Goal: Transaction & Acquisition: Purchase product/service

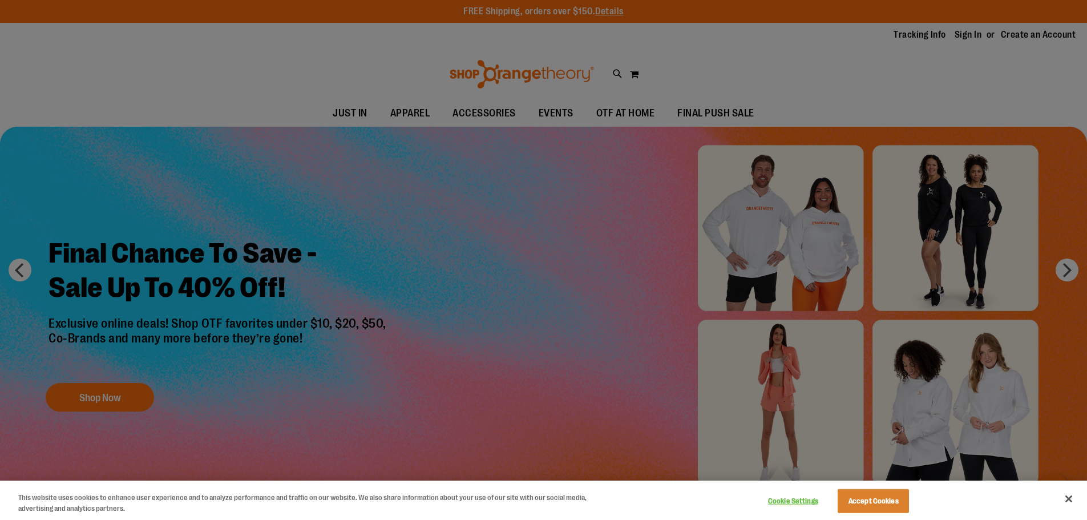
click at [412, 112] on div at bounding box center [543, 260] width 1087 height 520
click at [1070, 499] on button "Close" at bounding box center [1068, 498] width 25 height 25
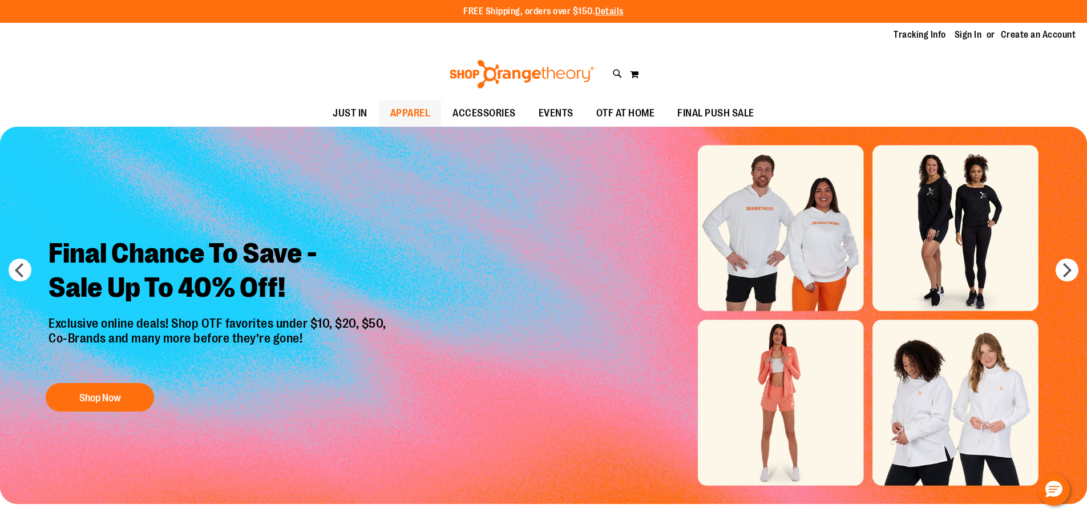
click at [403, 103] on span "APPAREL" at bounding box center [410, 113] width 40 height 26
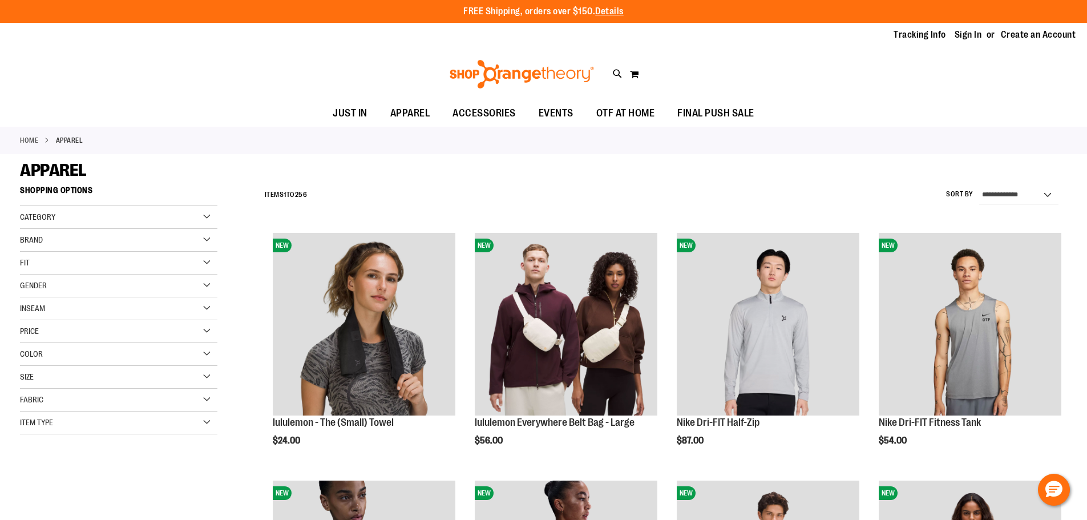
type input "**********"
click at [43, 218] on span "Category" at bounding box center [37, 216] width 35 height 9
click at [27, 237] on link "WOMEN" at bounding box center [111, 240] width 189 height 12
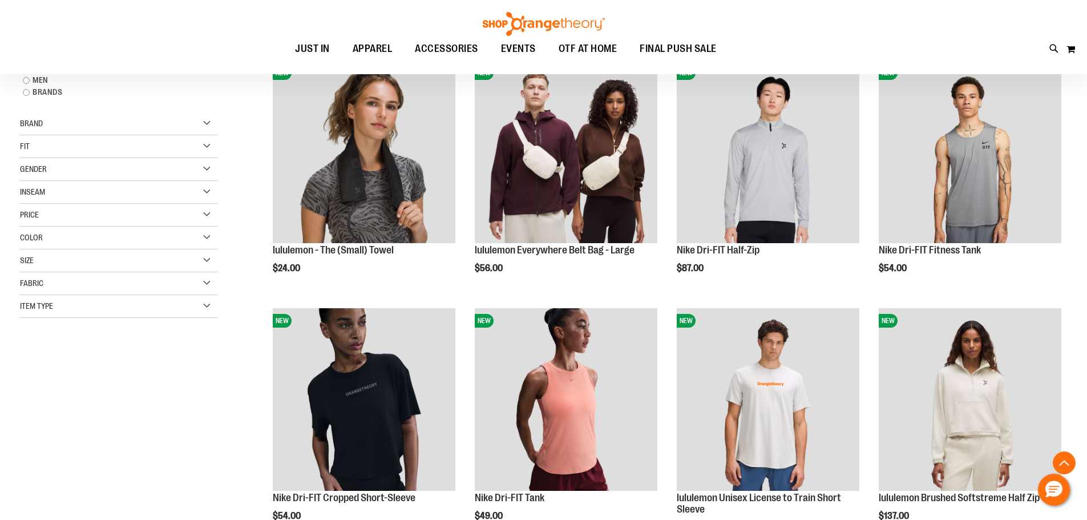
scroll to position [180, 0]
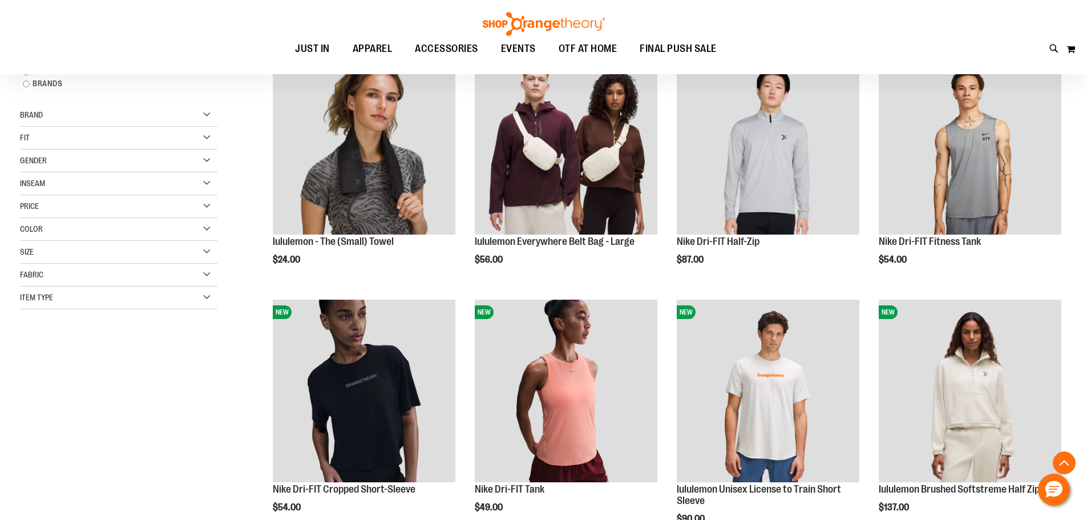
click at [35, 272] on span "Fabric" at bounding box center [31, 274] width 23 height 9
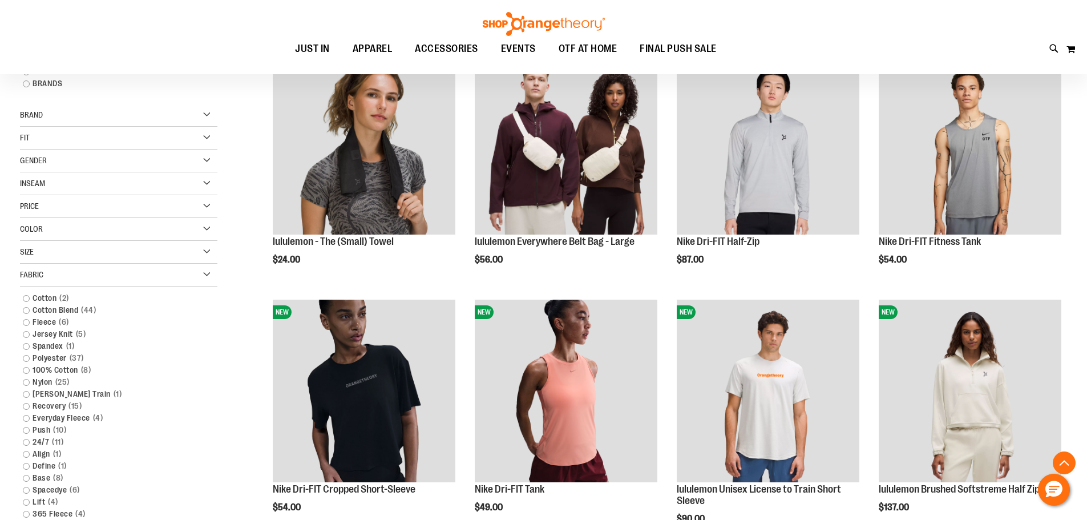
click at [35, 272] on span "Fabric" at bounding box center [31, 274] width 23 height 9
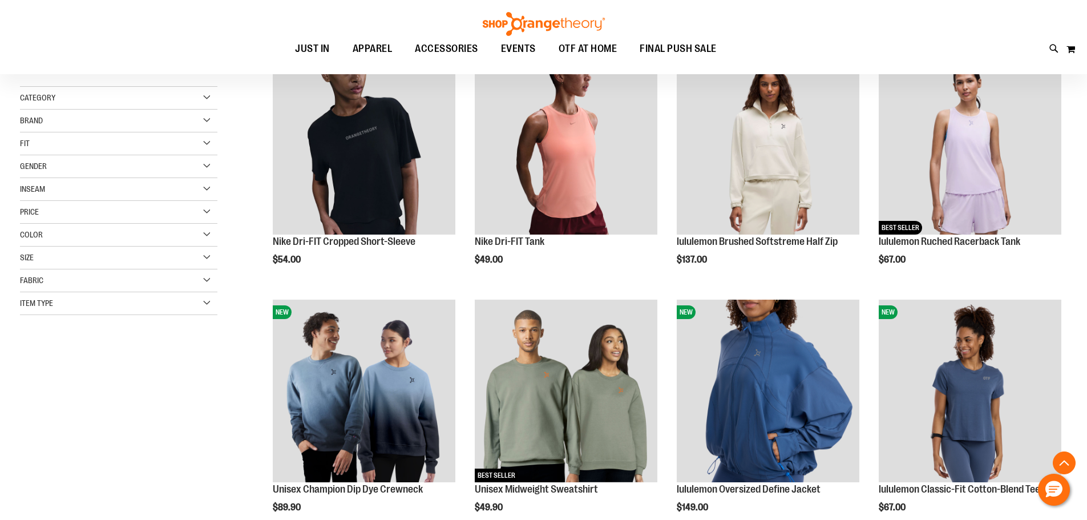
click at [89, 99] on div "Category" at bounding box center [118, 98] width 197 height 23
click at [29, 121] on link "Tops" at bounding box center [111, 121] width 189 height 12
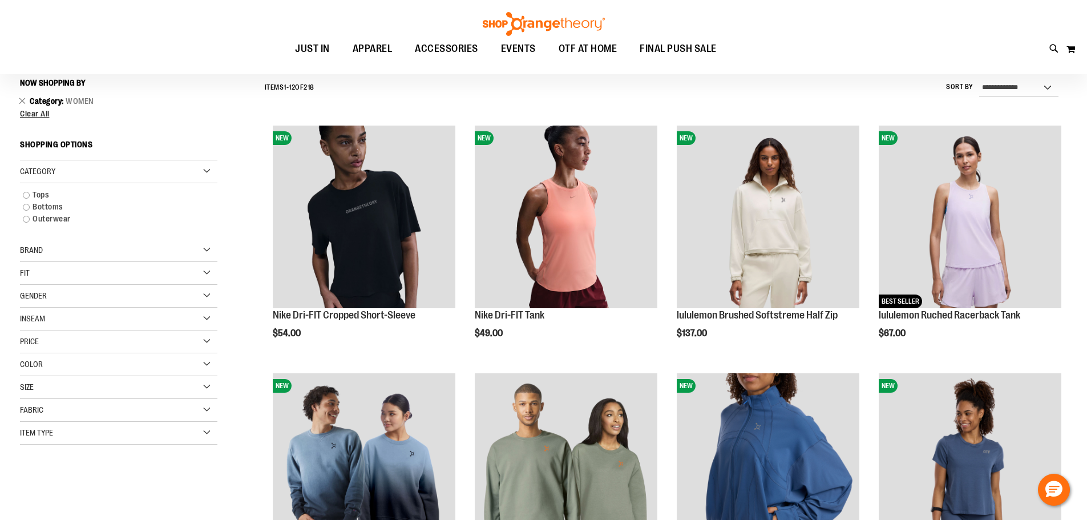
scroll to position [106, 0]
click at [27, 195] on link "Tops" at bounding box center [111, 195] width 189 height 12
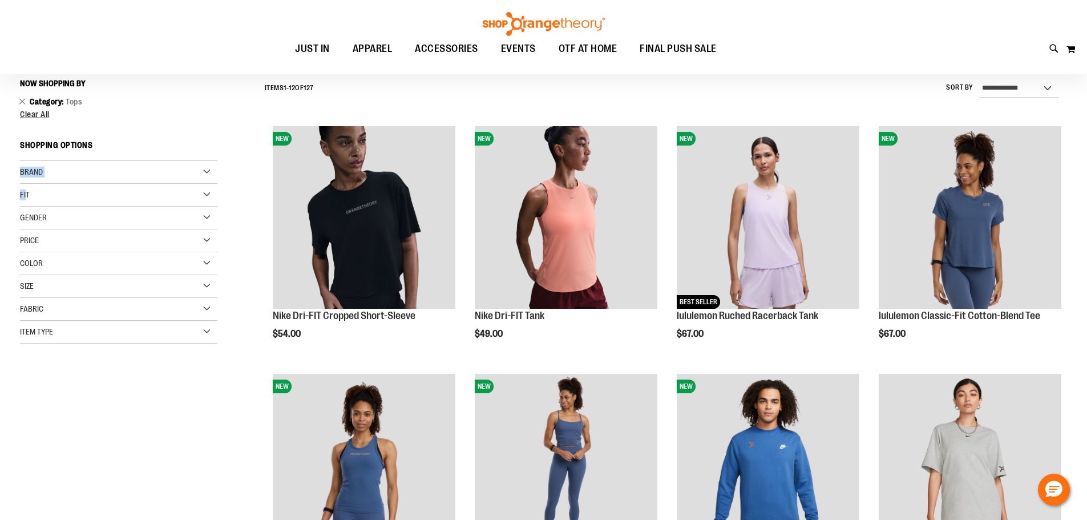
drag, startPoint x: 23, startPoint y: 196, endPoint x: 179, endPoint y: 127, distance: 170.1
click at [179, 127] on div "Now Shopping by Category Tops Remove This Item Clear All Shopping Options Brand" at bounding box center [118, 209] width 197 height 270
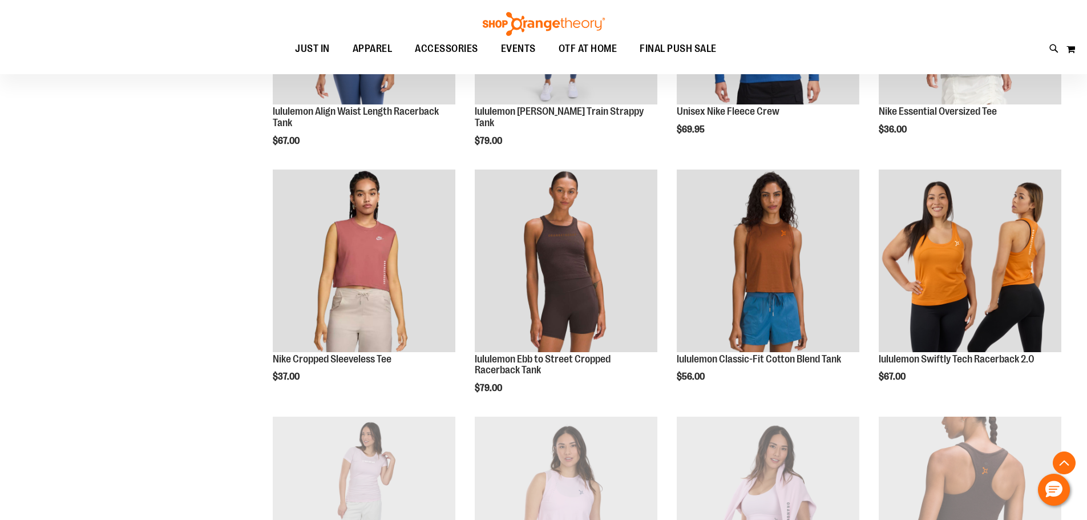
scroll to position [406, 0]
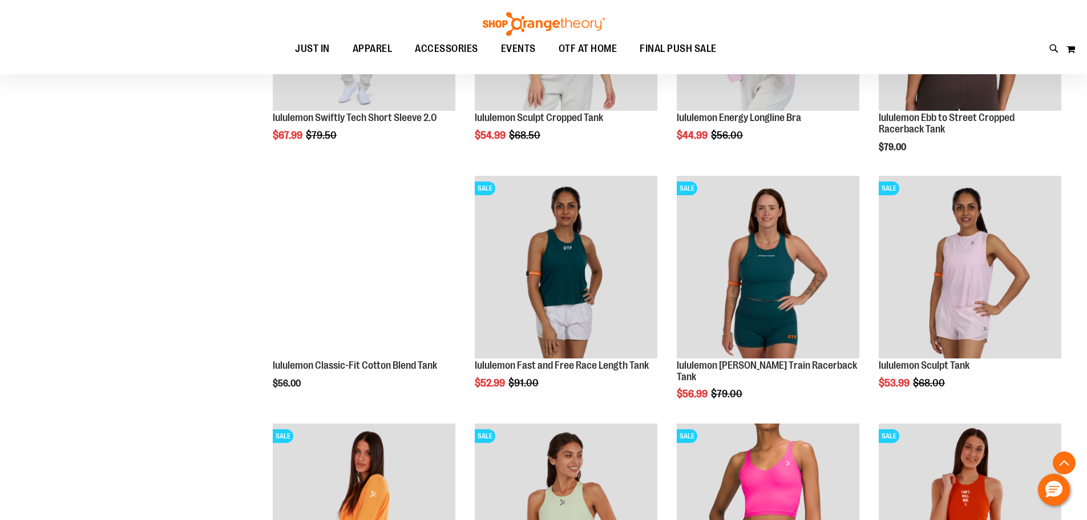
scroll to position [1090, 0]
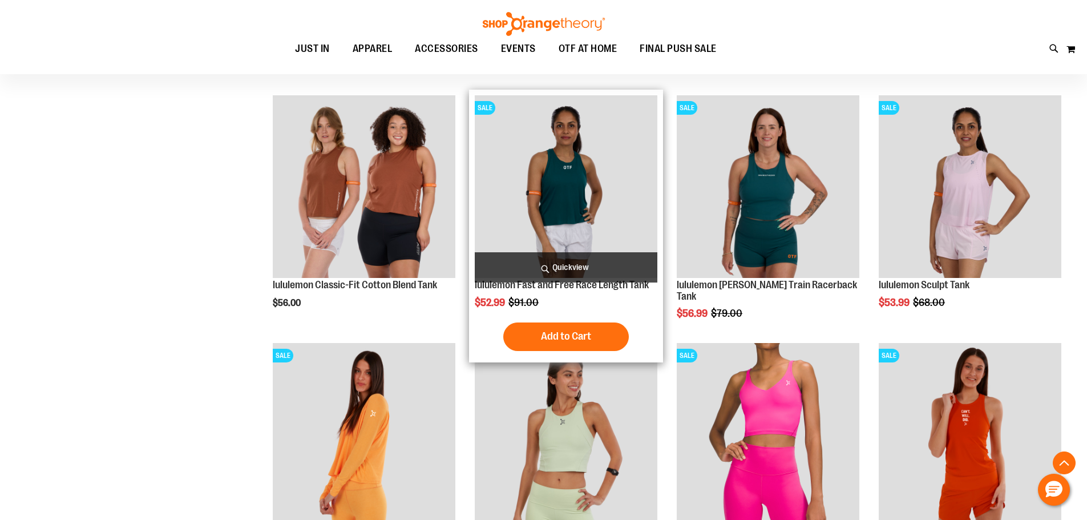
scroll to position [1147, 0]
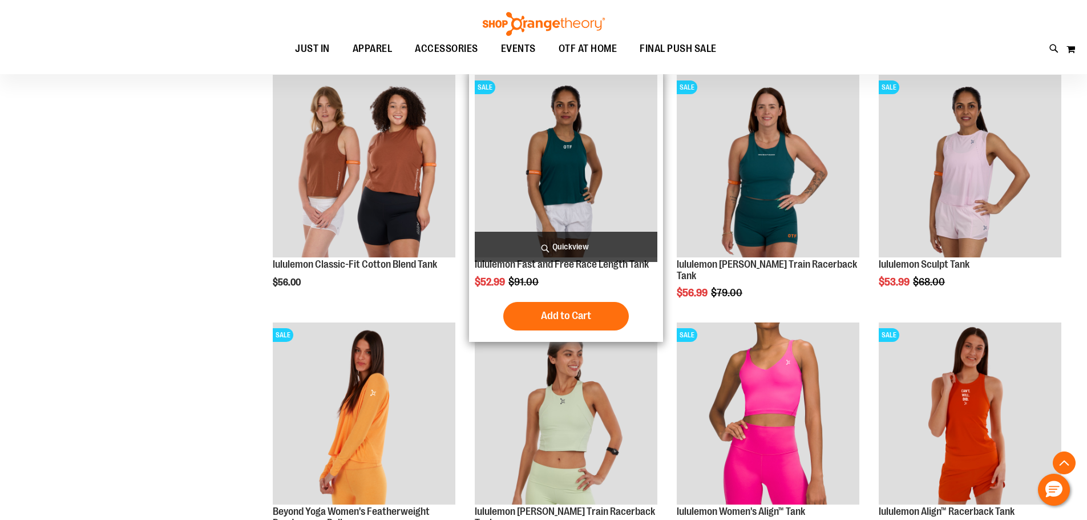
click at [613, 213] on img "product" at bounding box center [566, 166] width 183 height 183
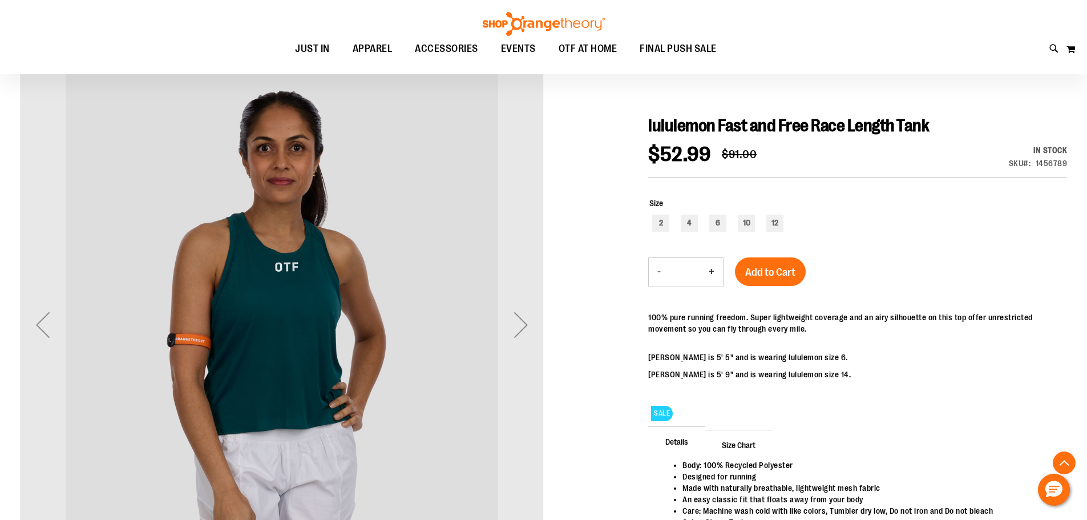
scroll to position [228, 0]
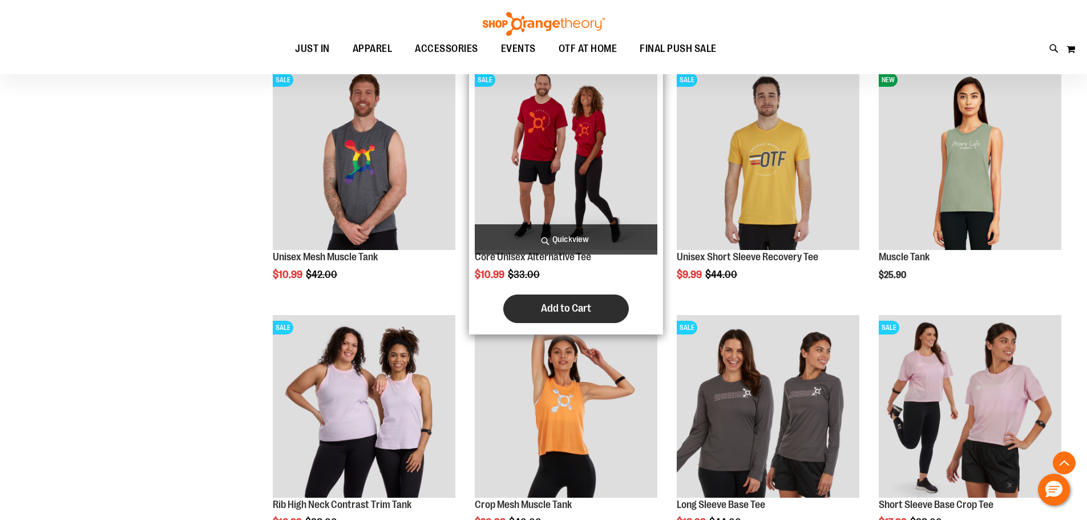
scroll to position [1176, 0]
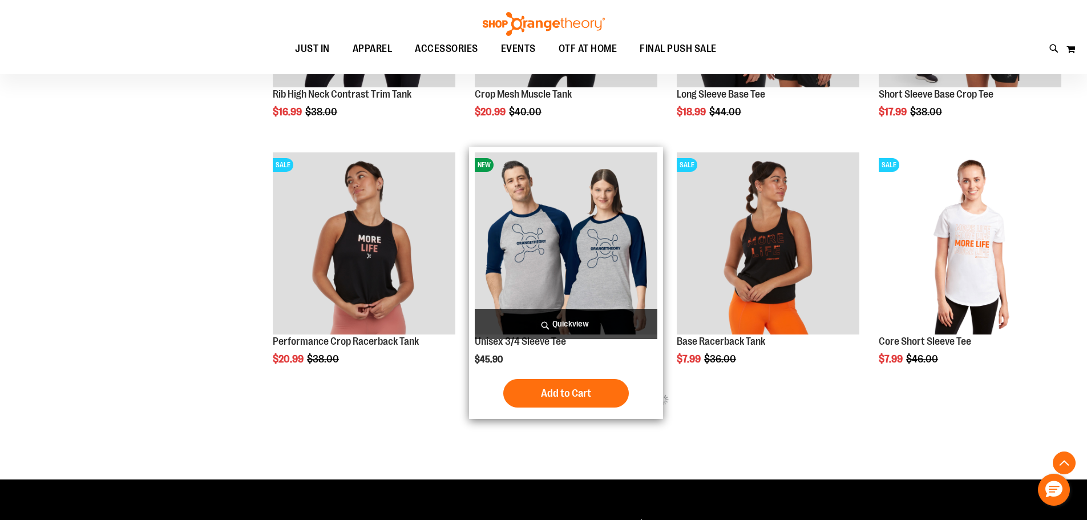
scroll to position [1347, 0]
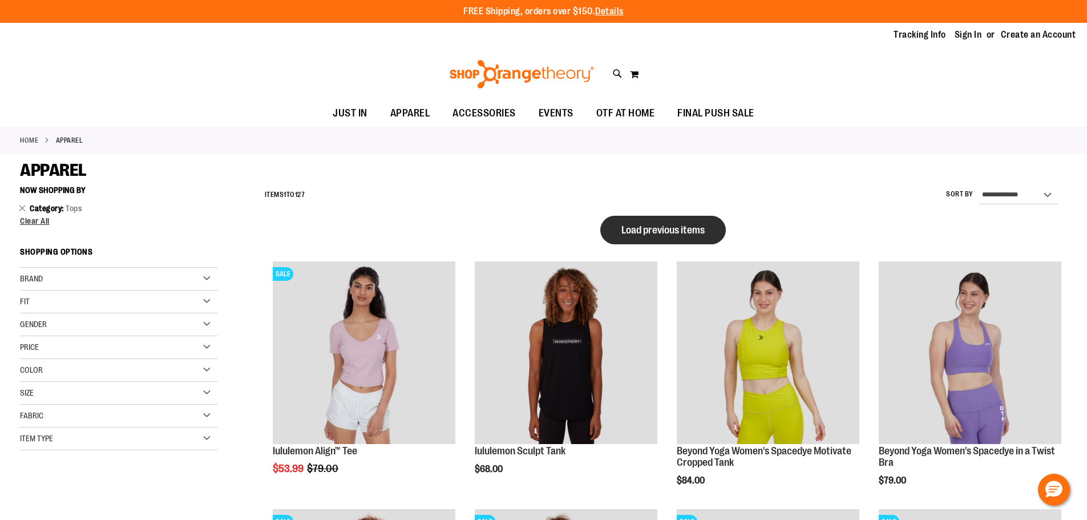
type input "**********"
click at [665, 231] on span "Load previous items" at bounding box center [662, 229] width 83 height 11
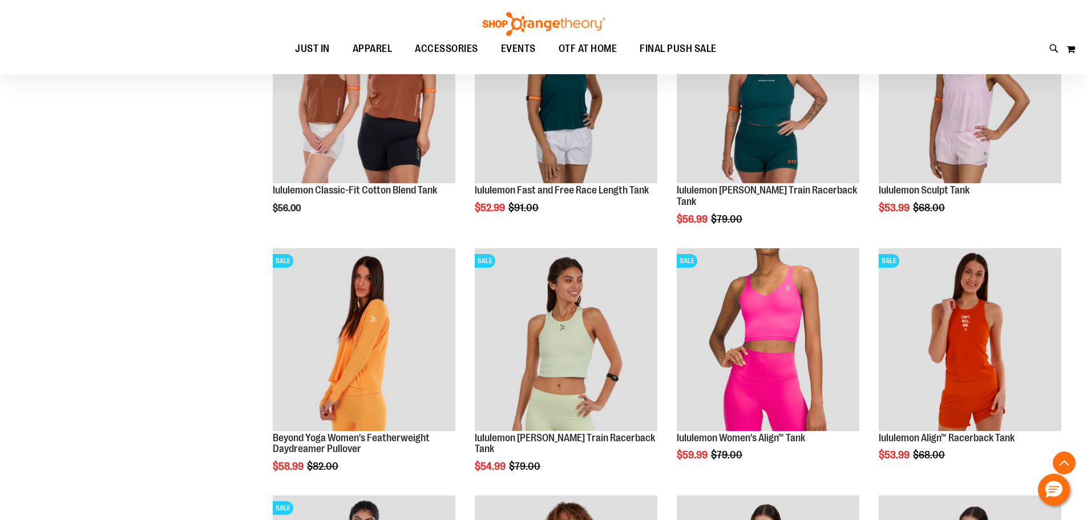
scroll to position [513, 0]
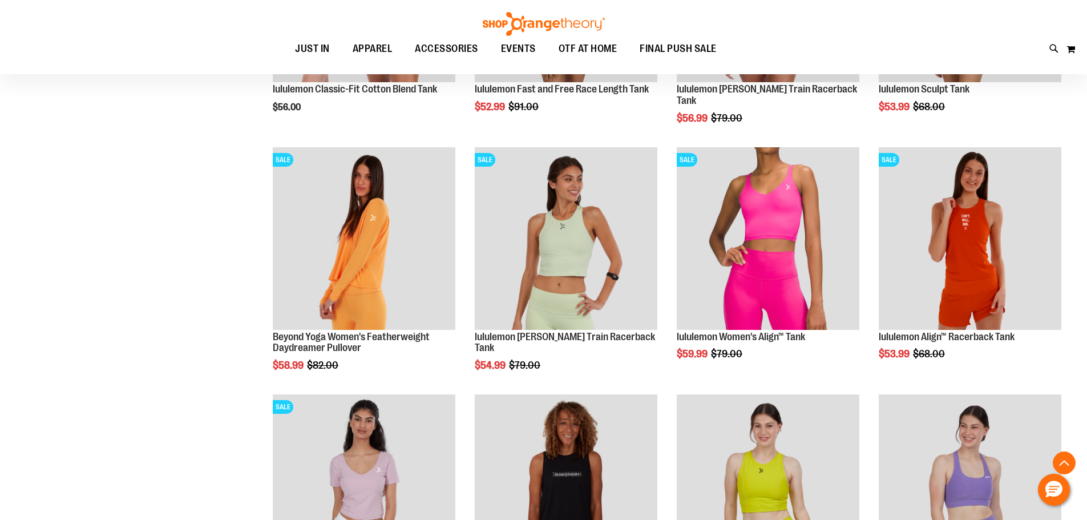
scroll to position [627, 0]
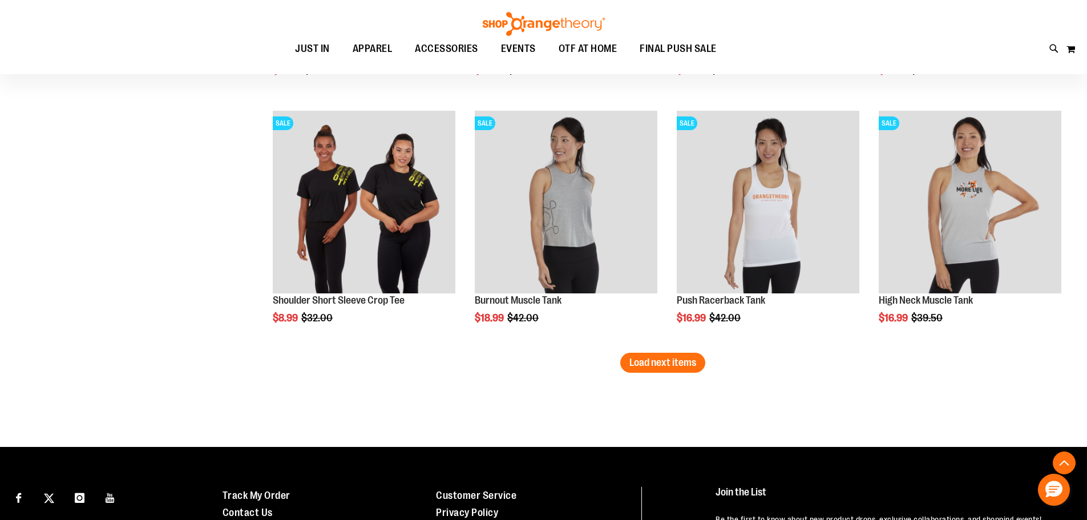
scroll to position [3011, 0]
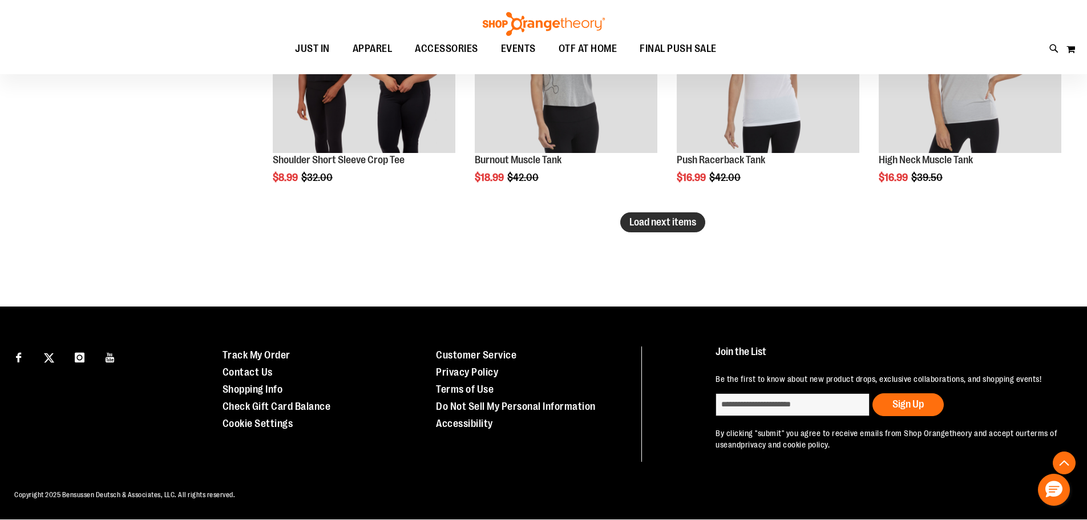
click at [675, 222] on span "Load next items" at bounding box center [662, 221] width 67 height 11
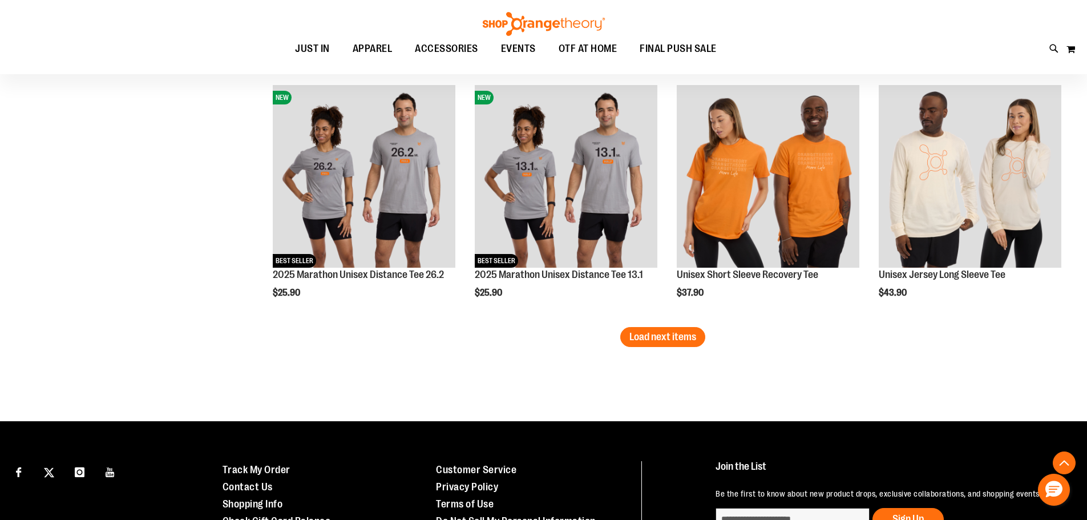
scroll to position [3753, 0]
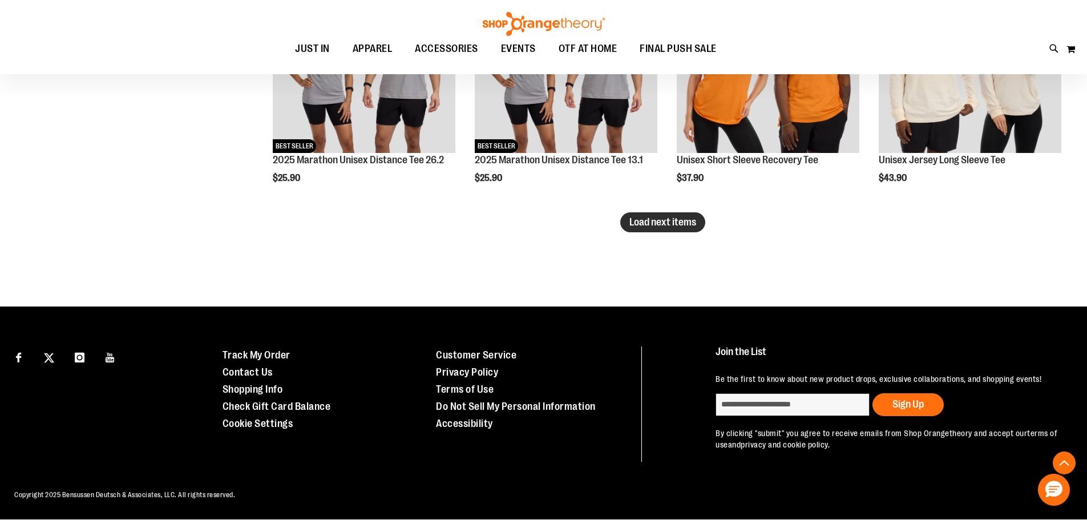
click at [678, 231] on button "Load next items" at bounding box center [662, 222] width 85 height 20
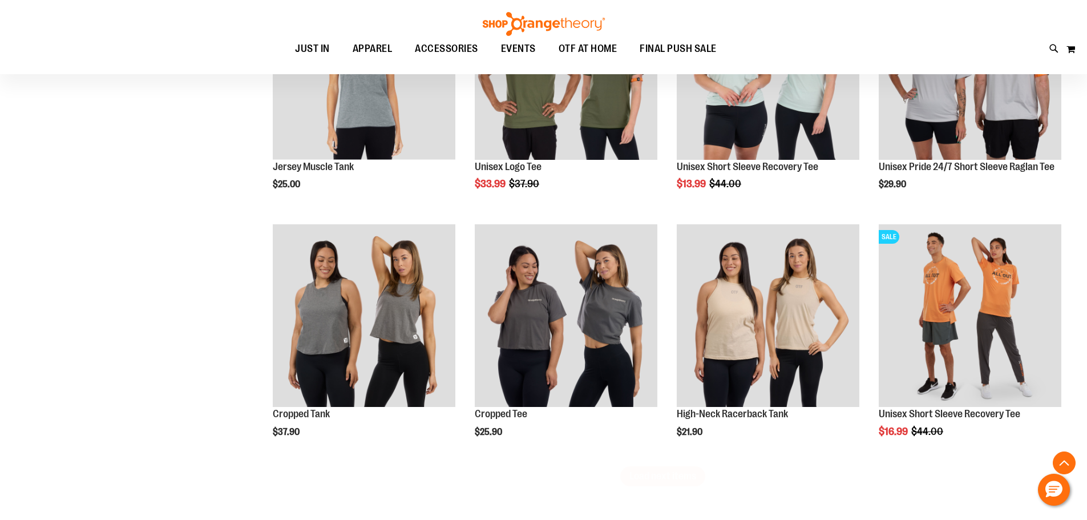
scroll to position [4324, 0]
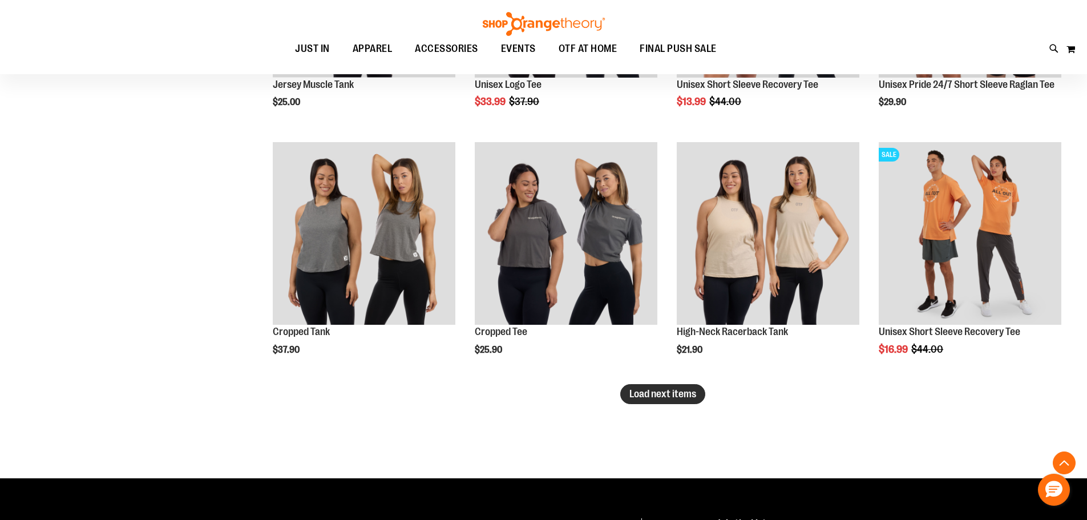
click at [640, 398] on span "Load next items" at bounding box center [662, 393] width 67 height 11
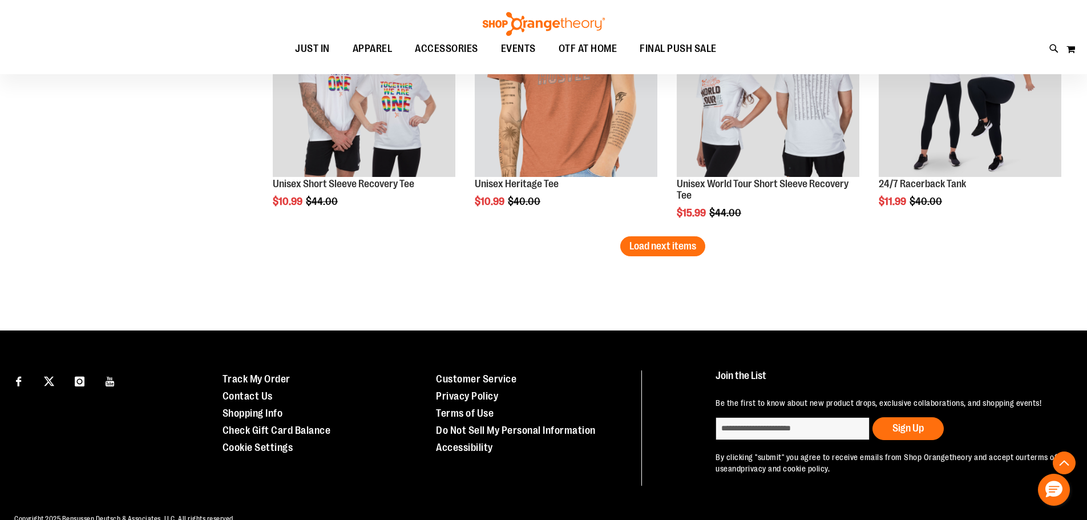
scroll to position [5228, 0]
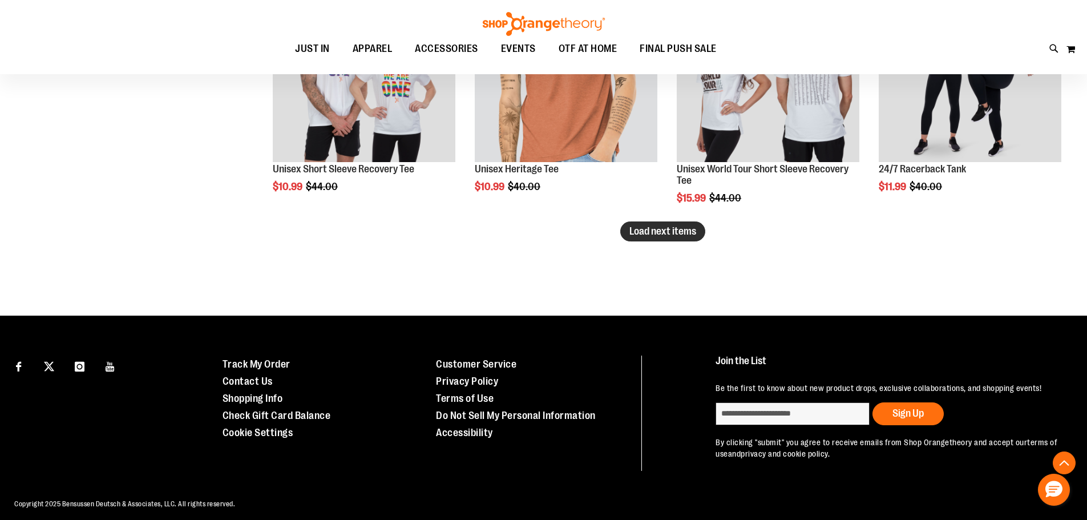
click at [679, 232] on span "Load next items" at bounding box center [662, 230] width 67 height 11
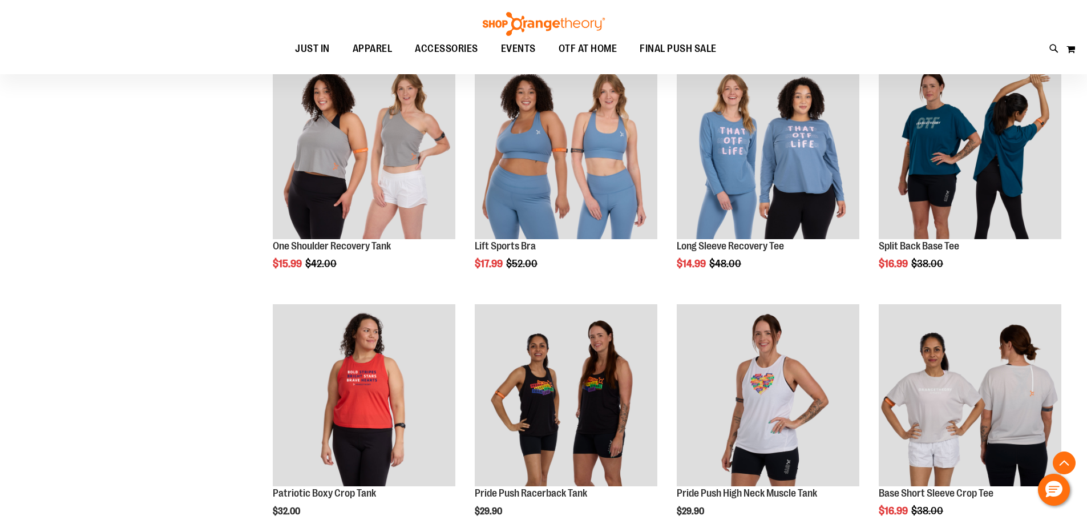
scroll to position [5400, 0]
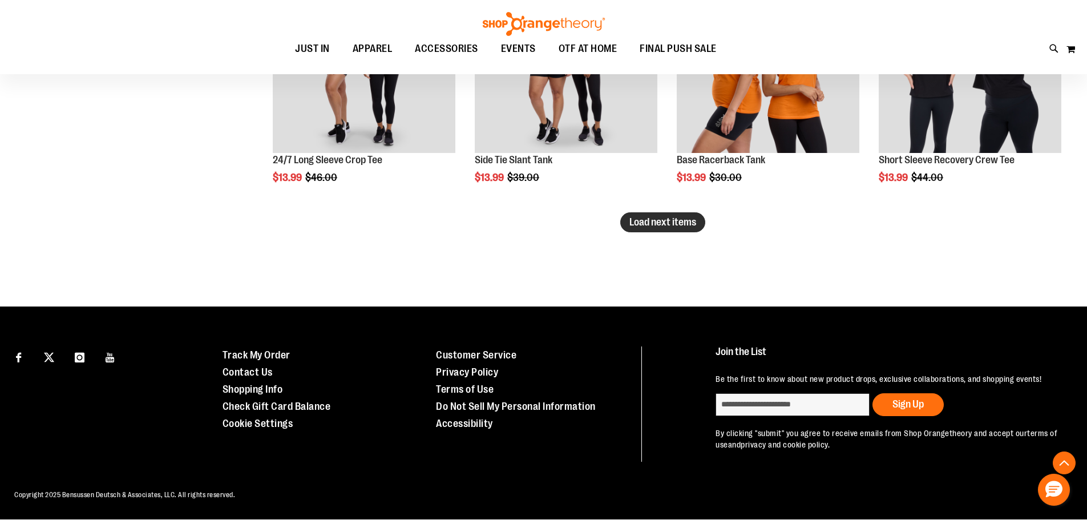
click at [671, 229] on button "Load next items" at bounding box center [662, 222] width 85 height 20
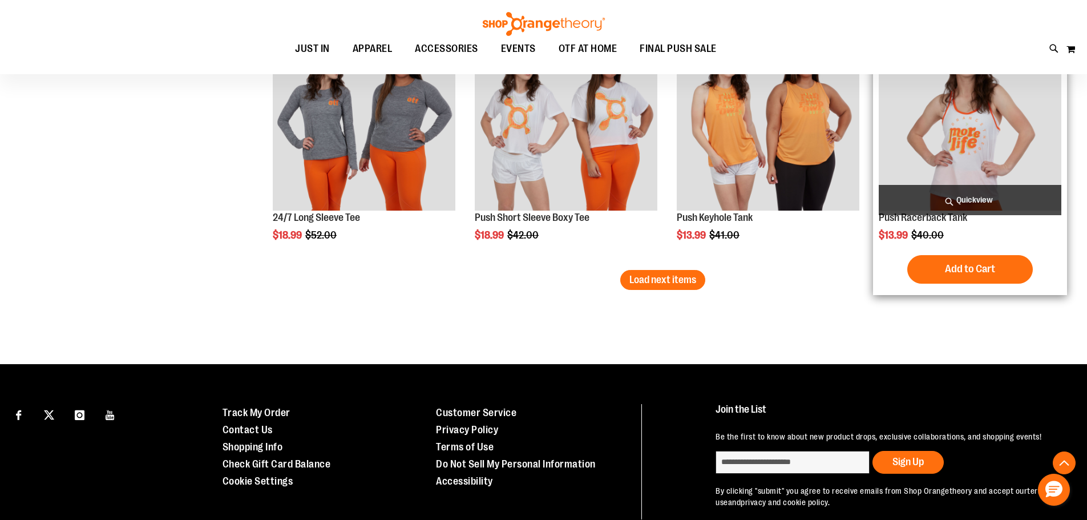
scroll to position [6722, 0]
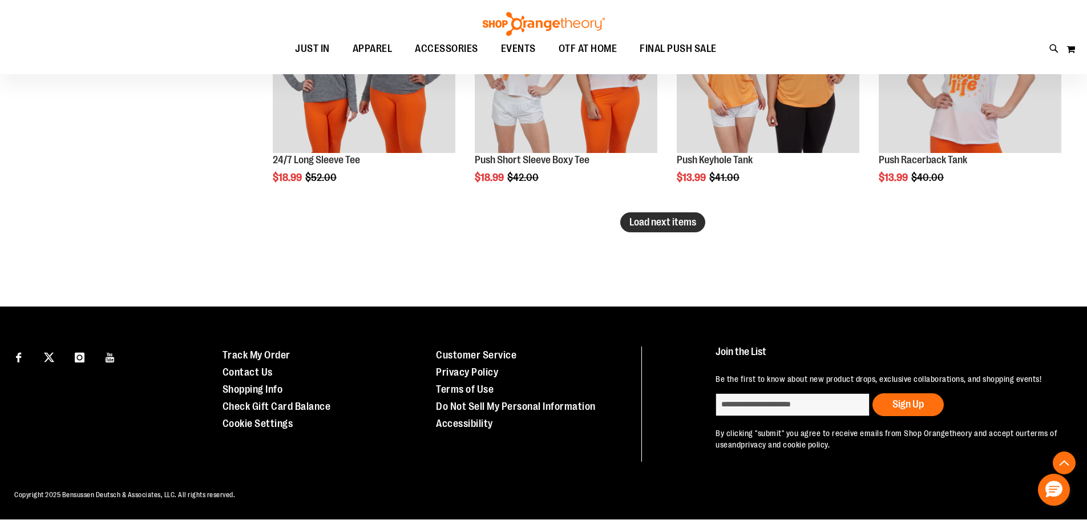
click at [685, 225] on span "Load next items" at bounding box center [662, 221] width 67 height 11
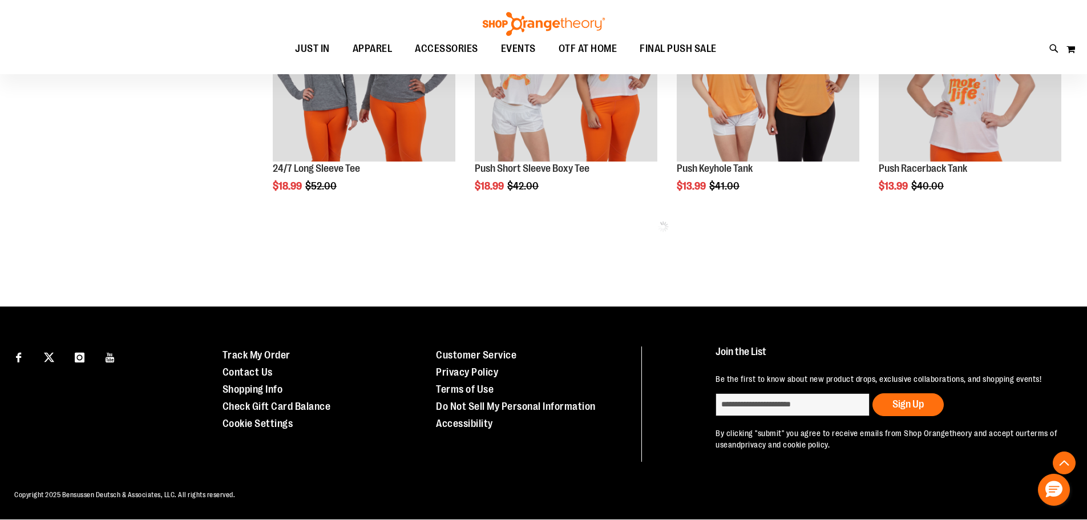
scroll to position [6713, 0]
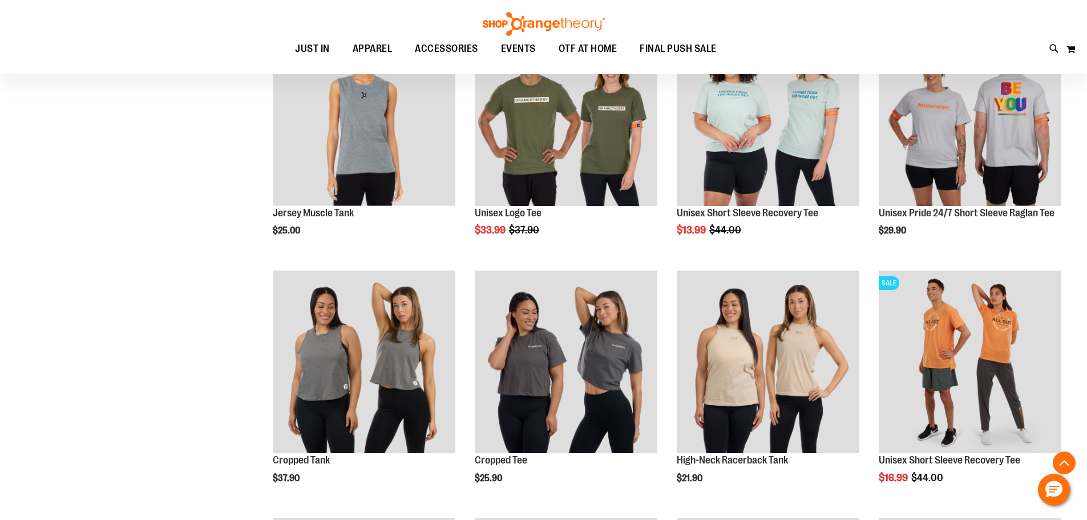
scroll to position [4260, 0]
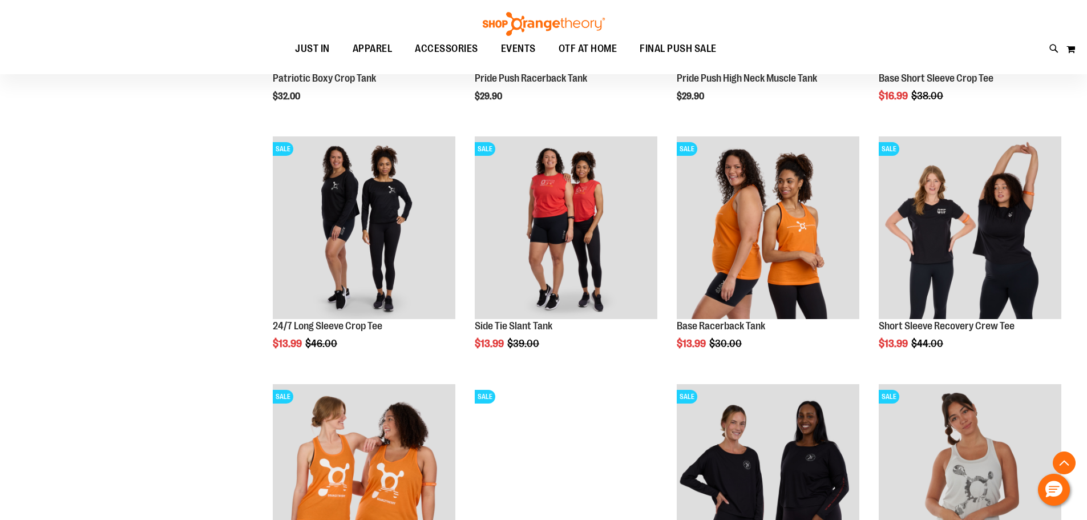
scroll to position [5858, 0]
